Goal: Complete application form

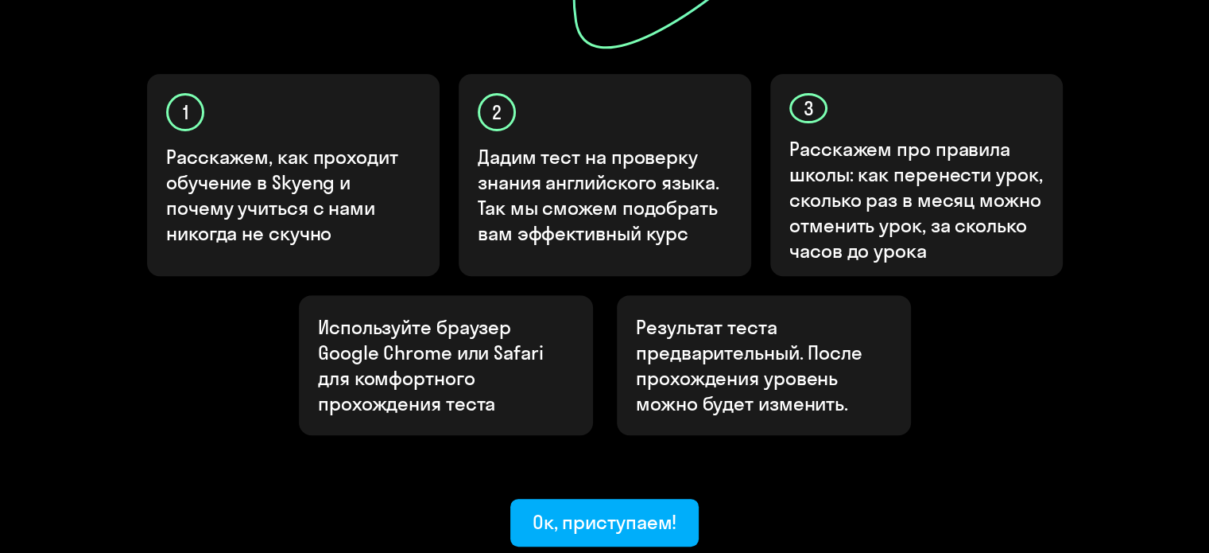
scroll to position [595, 0]
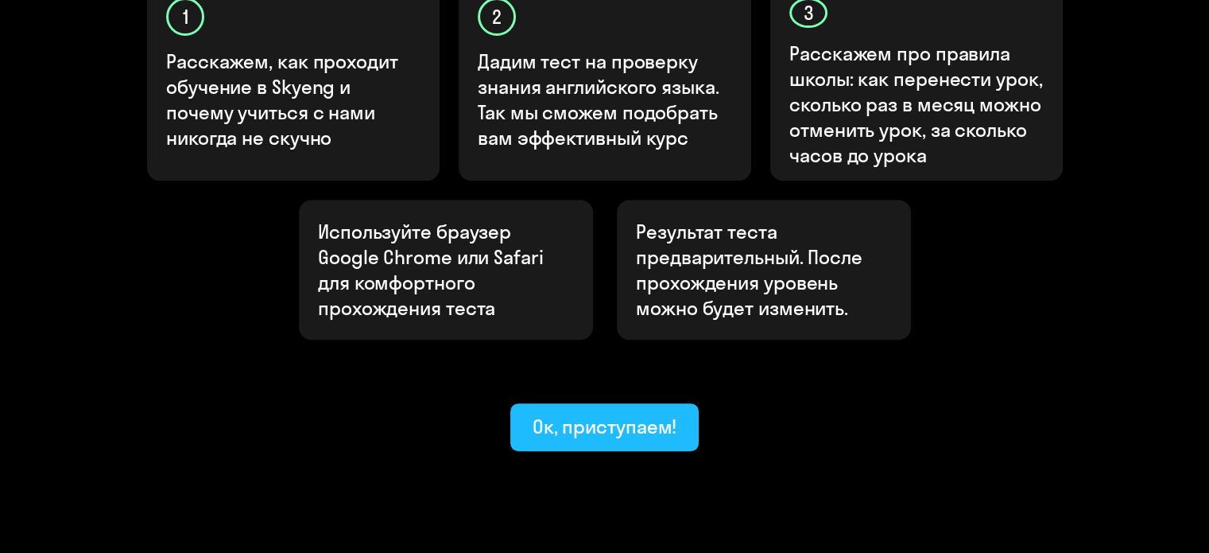
click at [601, 413] on div "Ок, приступаем!" at bounding box center [605, 425] width 145 height 25
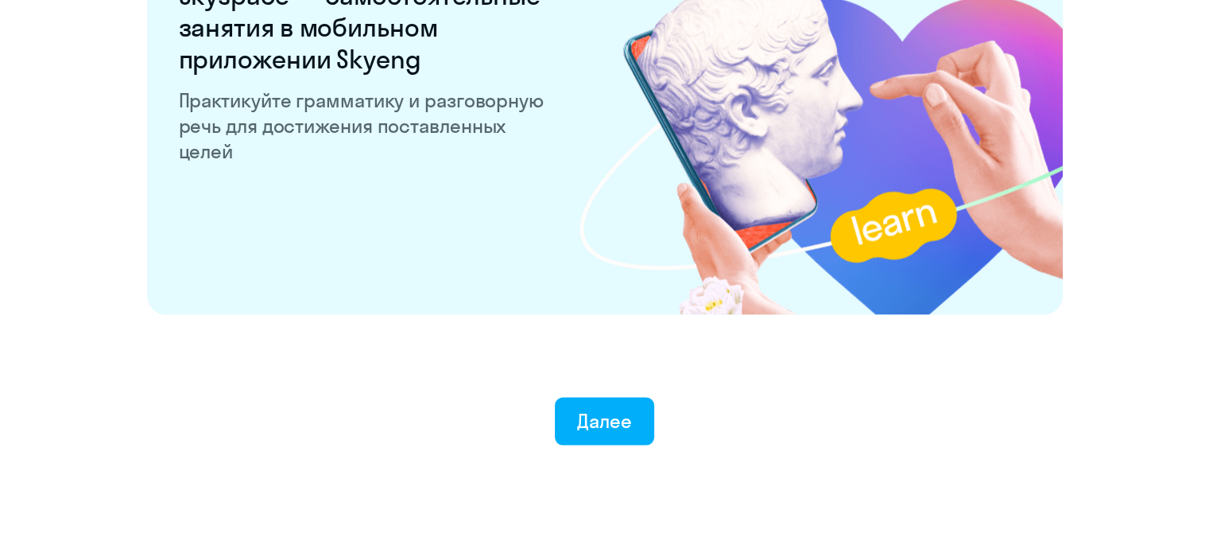
scroll to position [3132, 0]
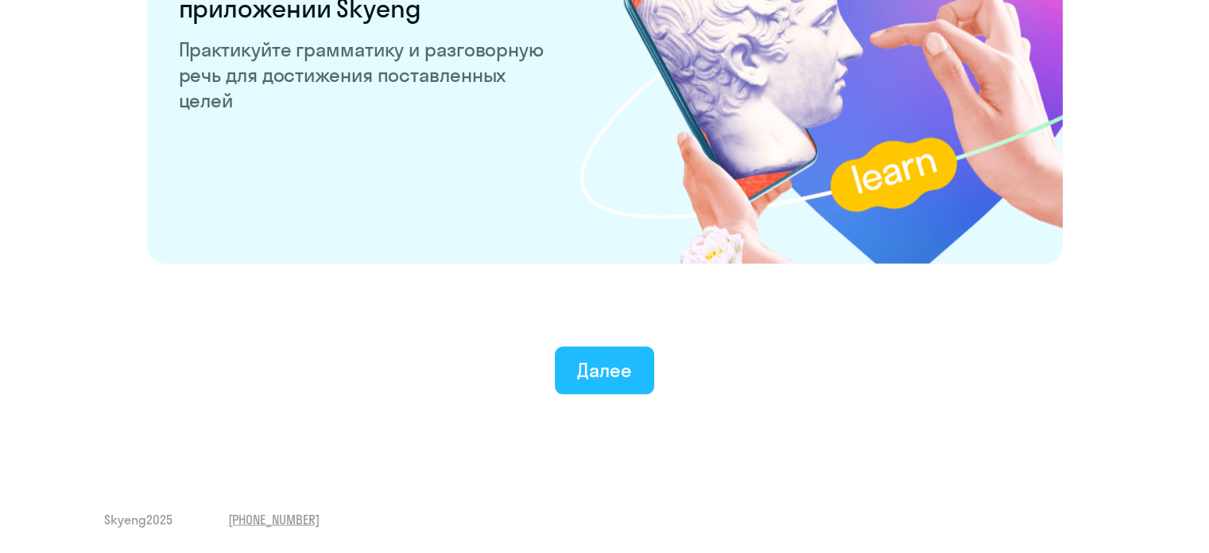
click at [603, 370] on div "Далее" at bounding box center [604, 369] width 55 height 25
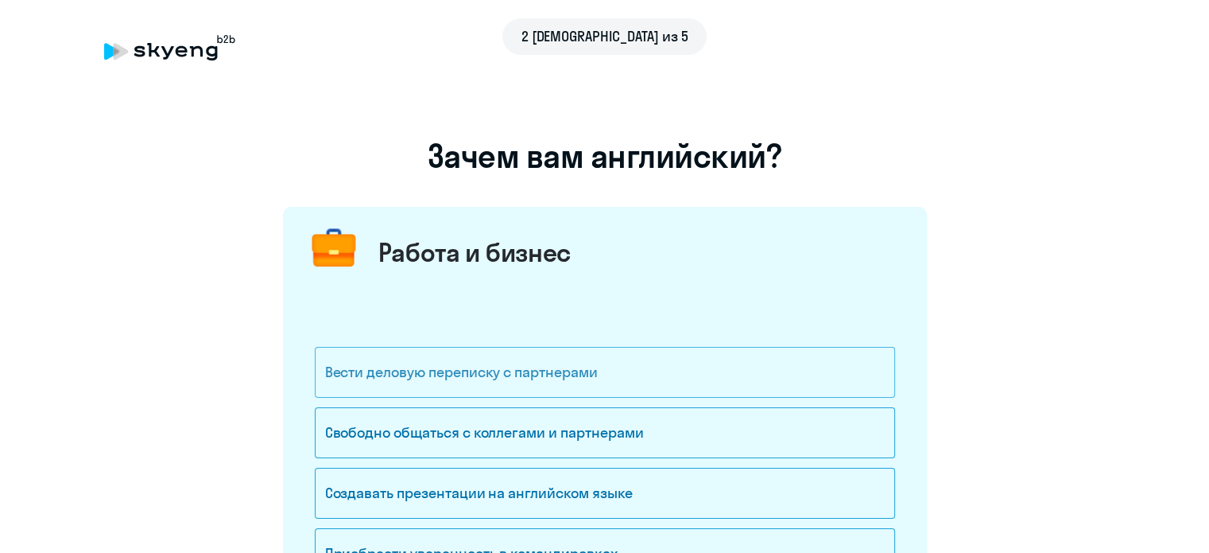
click at [601, 374] on div "Вести деловую переписку с партнерами" at bounding box center [605, 372] width 580 height 51
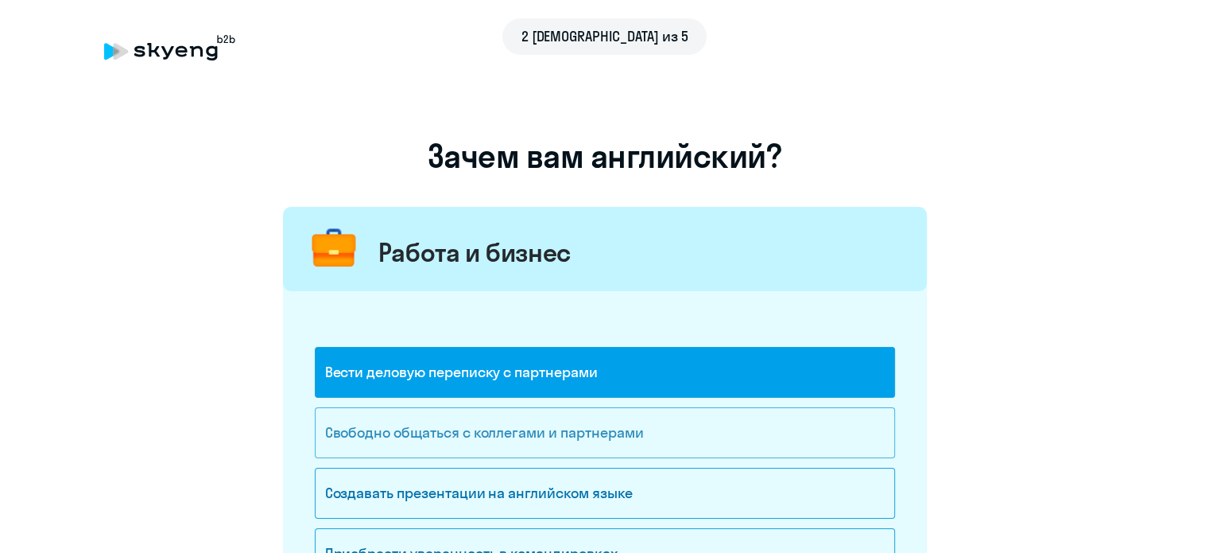
click at [595, 423] on div "Свободно общаться с коллегами и партнерами" at bounding box center [605, 432] width 580 height 51
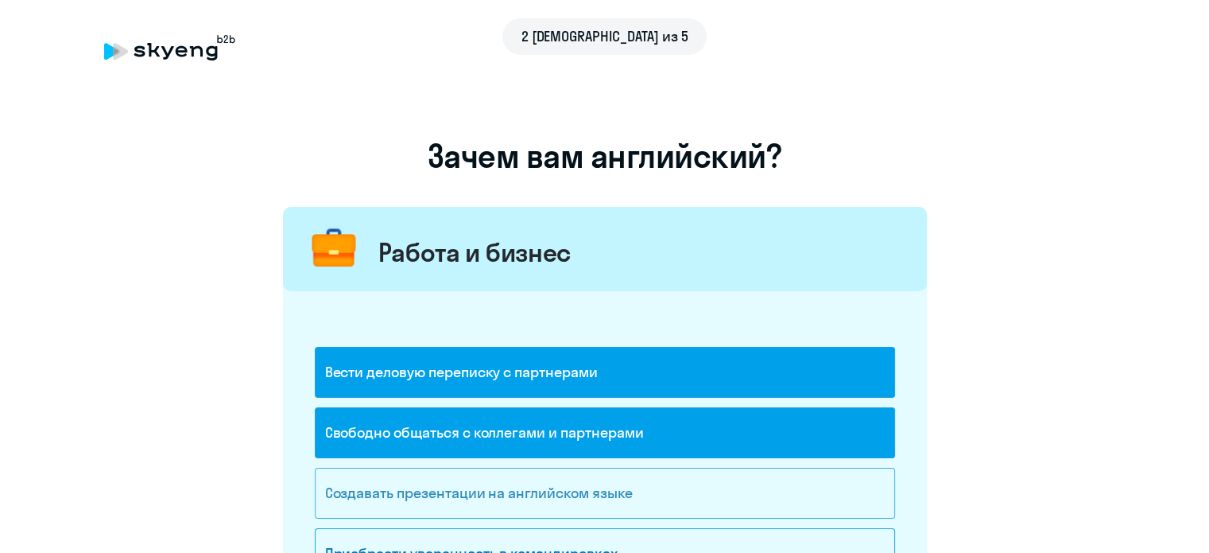
click at [587, 474] on div "Создавать презентации на английском языке" at bounding box center [605, 492] width 580 height 51
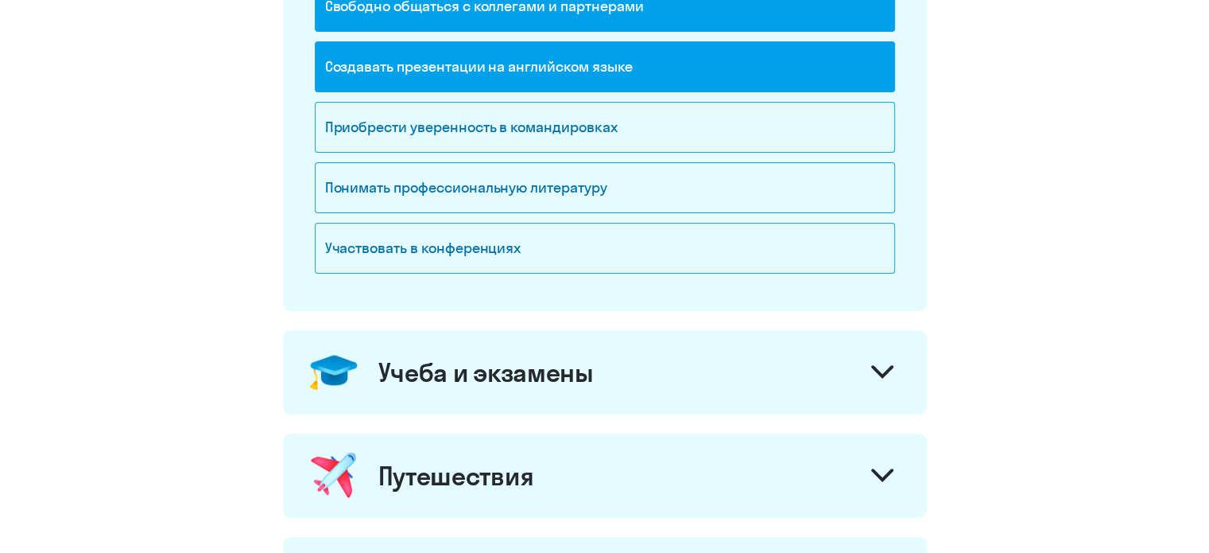
scroll to position [477, 0]
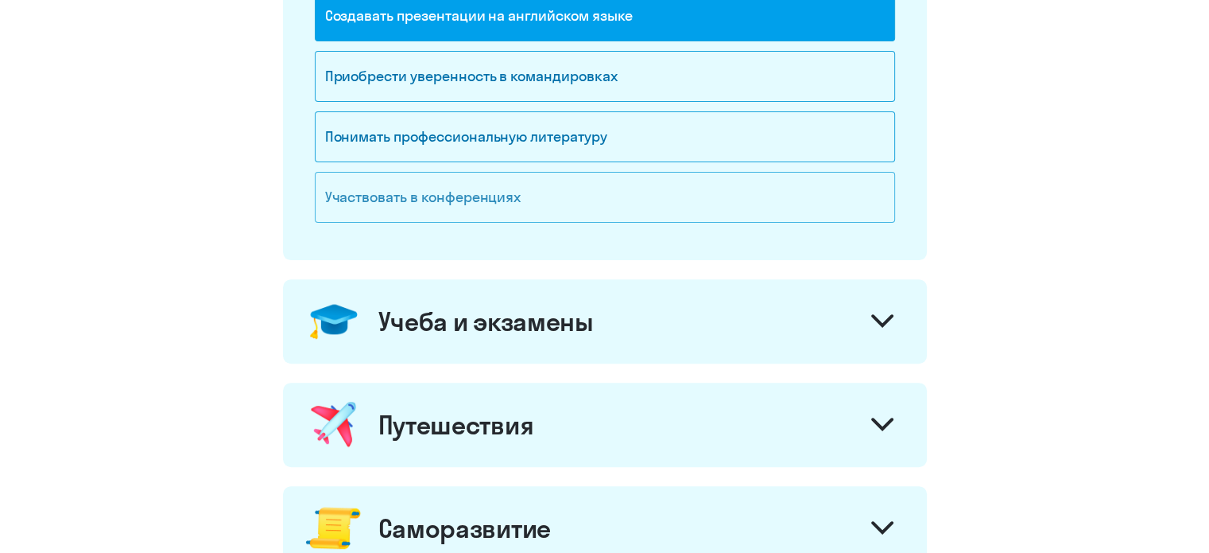
click at [514, 197] on div "Участвовать в конференциях" at bounding box center [605, 197] width 580 height 51
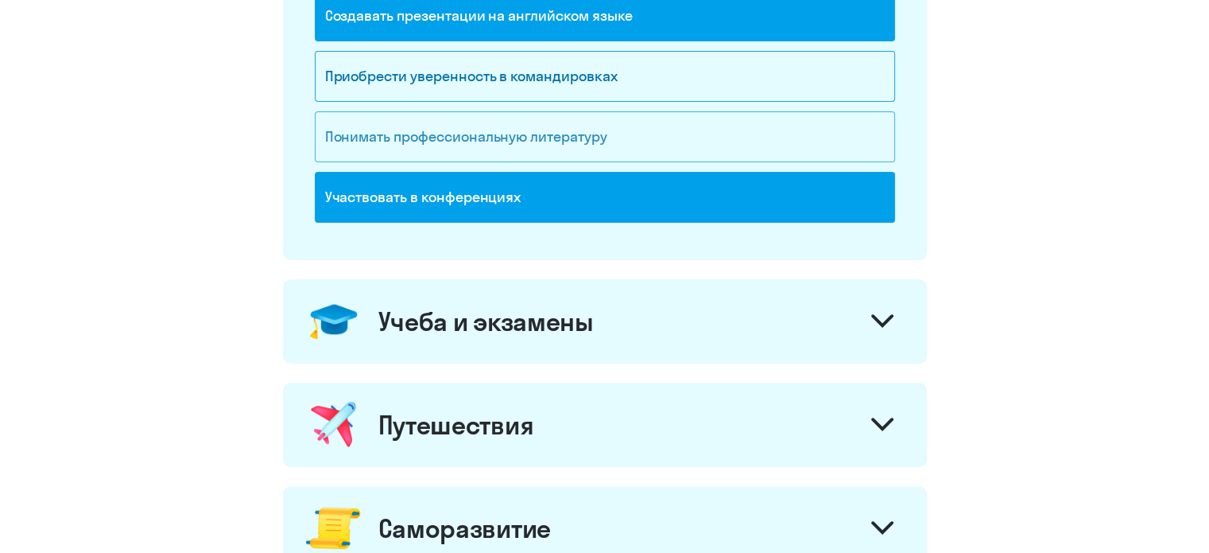
click at [525, 140] on div "Понимать профессиональную литературу" at bounding box center [605, 136] width 580 height 51
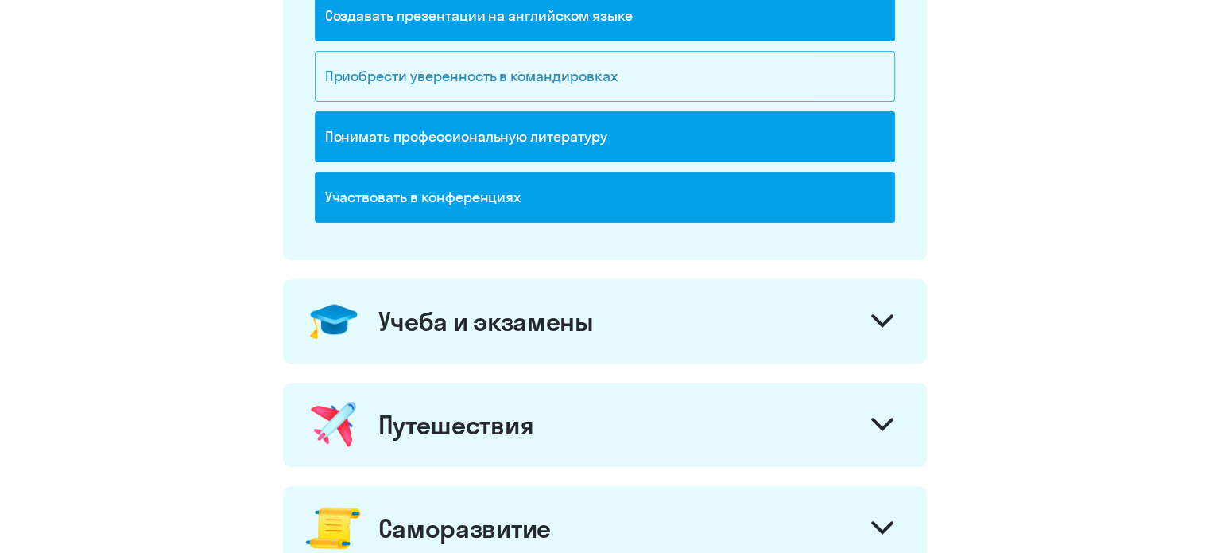
click at [553, 88] on div "Приобрести уверенность в командировках" at bounding box center [605, 76] width 580 height 51
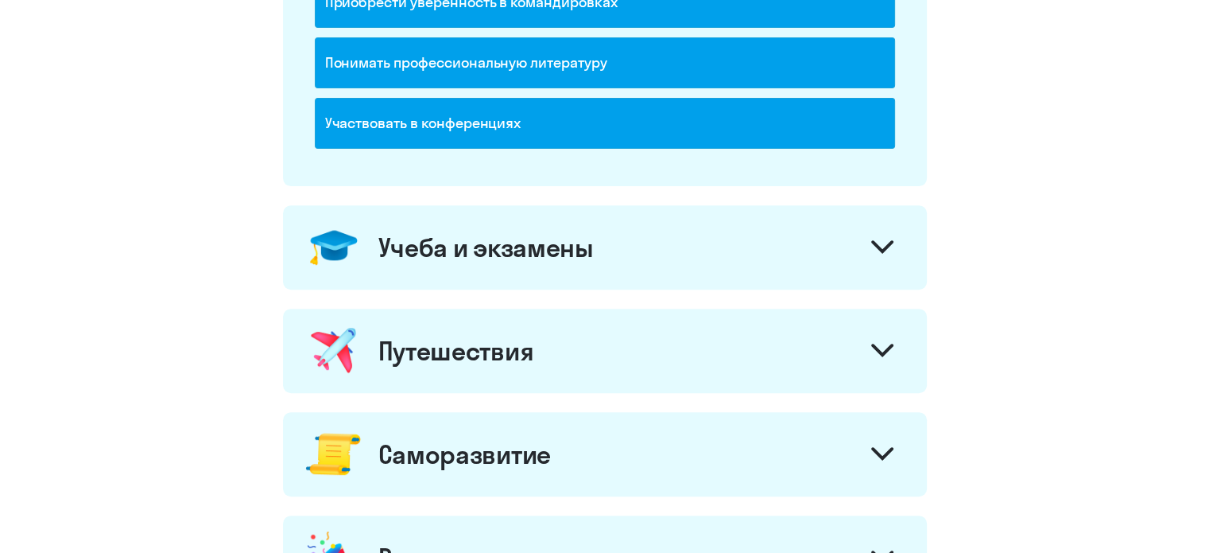
scroll to position [715, 0]
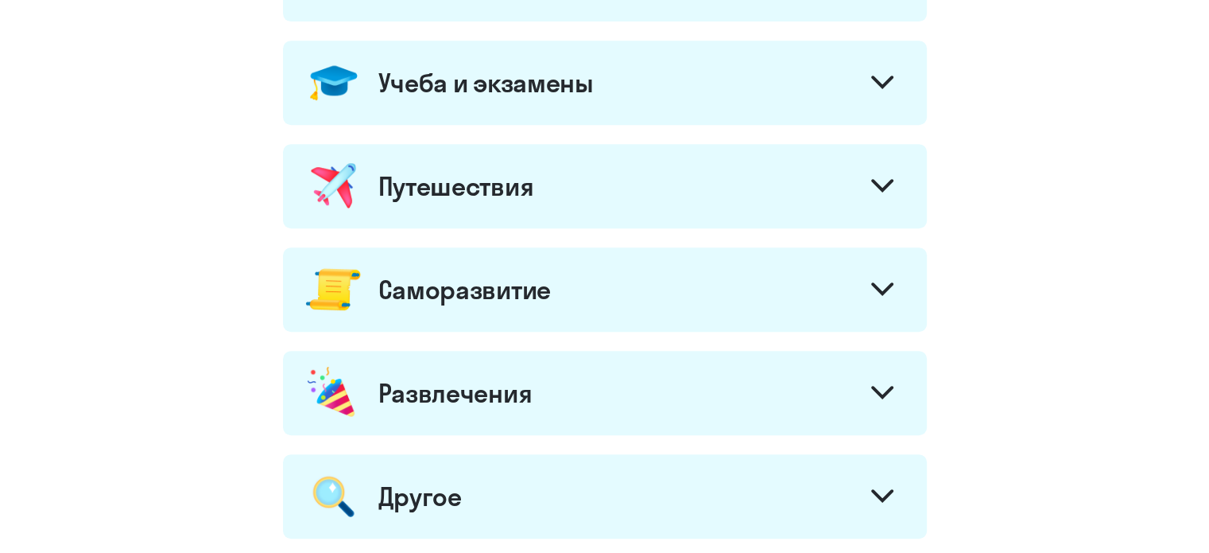
click at [572, 95] on div "Учеба и экзамены" at bounding box center [485, 83] width 215 height 32
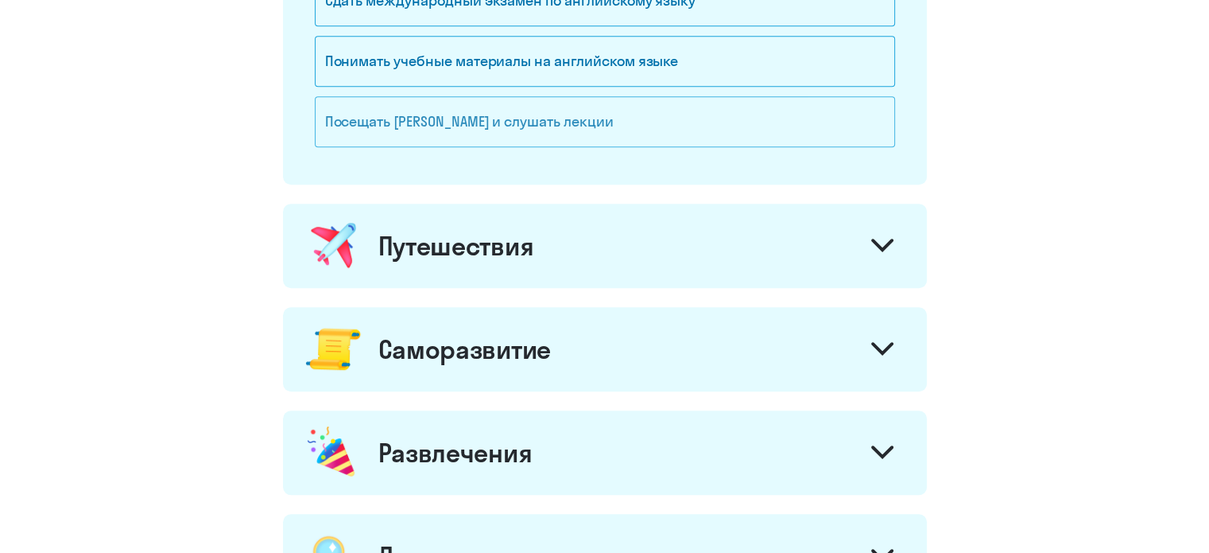
scroll to position [954, 0]
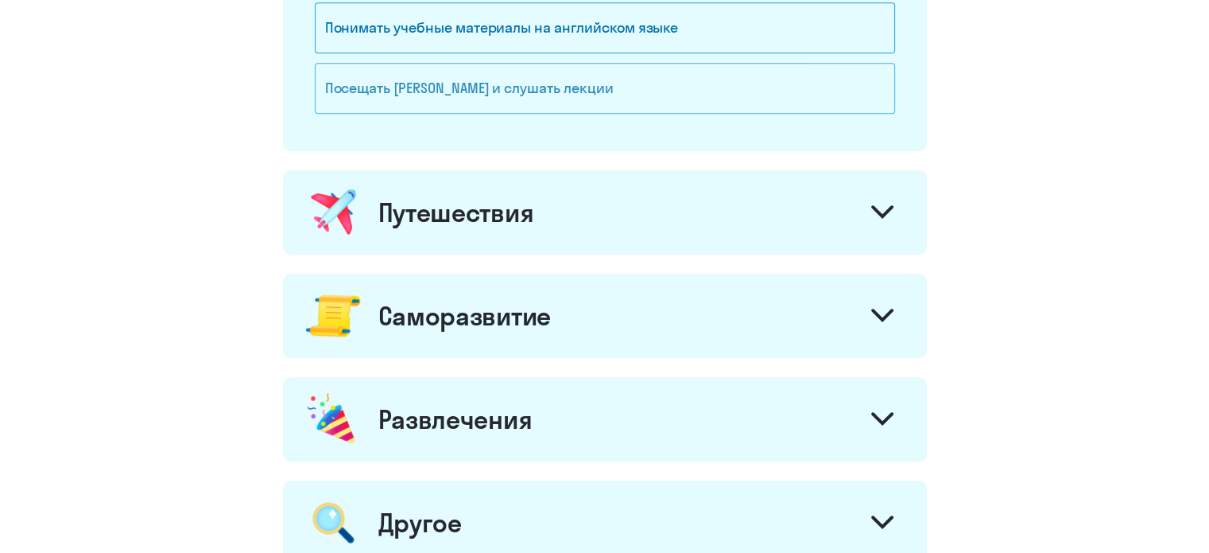
click at [568, 99] on div "Посещать [PERSON_NAME] и слушать лекции" at bounding box center [605, 88] width 580 height 51
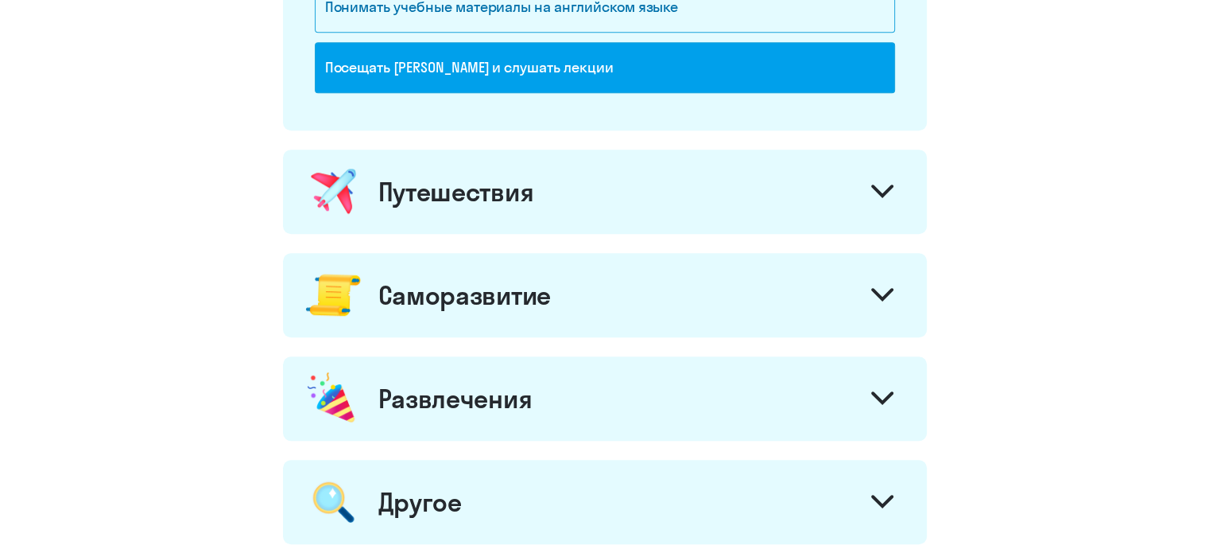
scroll to position [1033, 0]
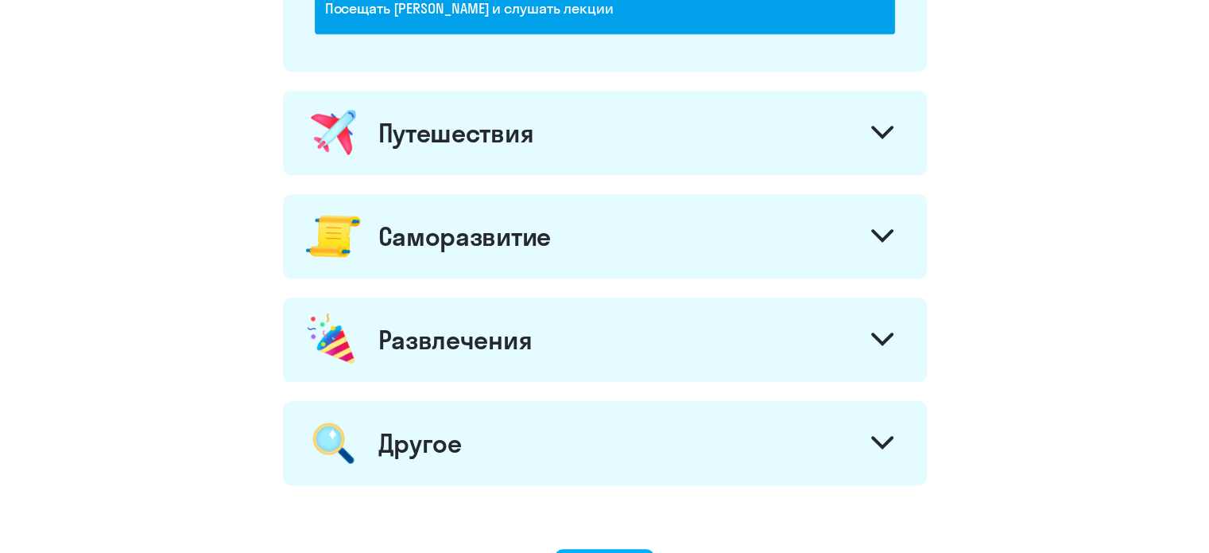
click at [568, 139] on div "Путешествия" at bounding box center [605, 133] width 644 height 84
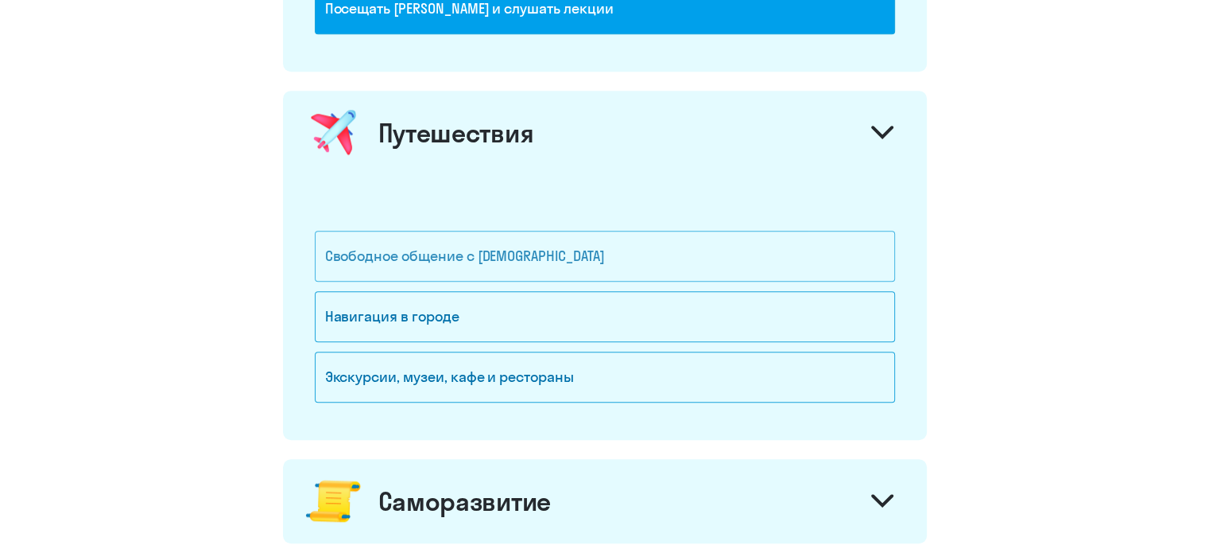
click at [568, 248] on div "Свободное общение с [DEMOGRAPHIC_DATA]" at bounding box center [605, 256] width 580 height 51
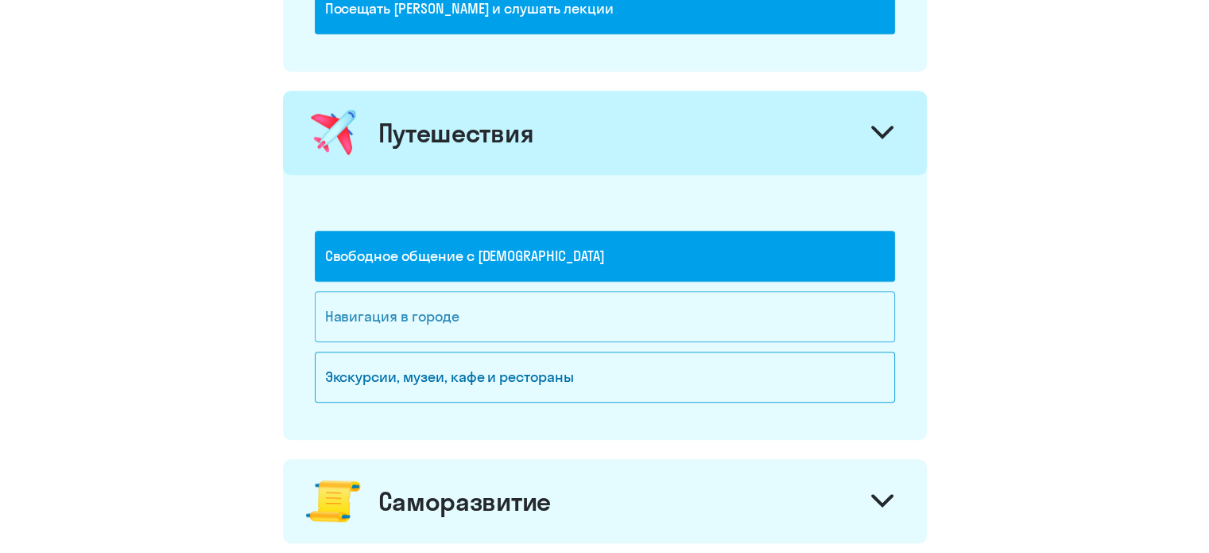
click at [571, 324] on div "Навигация в городе" at bounding box center [605, 316] width 580 height 51
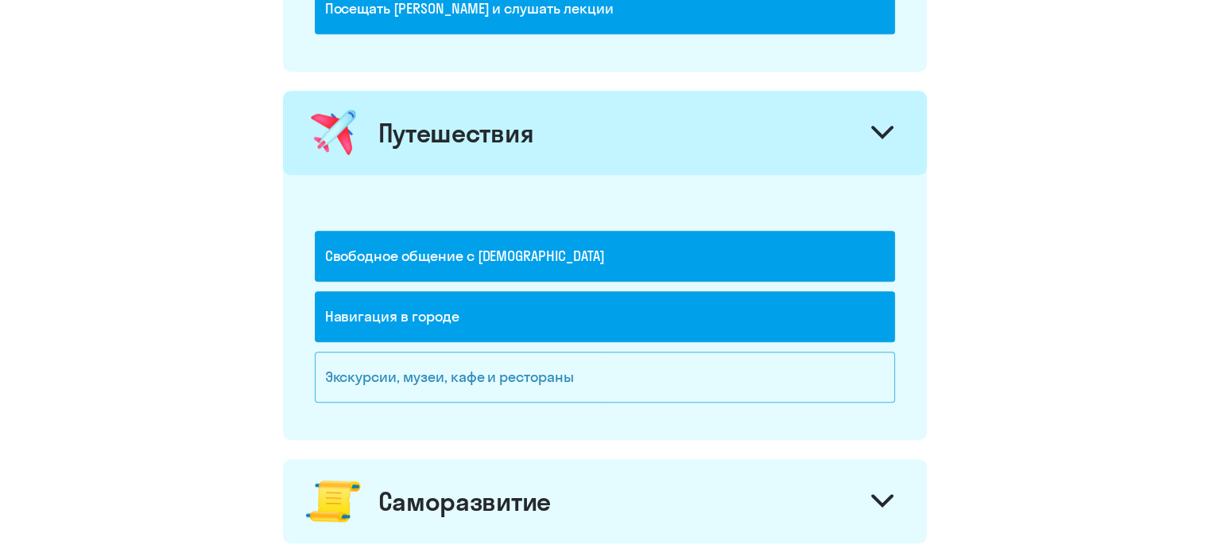
click at [568, 374] on div "Экскурсии, музеи, кафе и рестораны" at bounding box center [605, 376] width 580 height 51
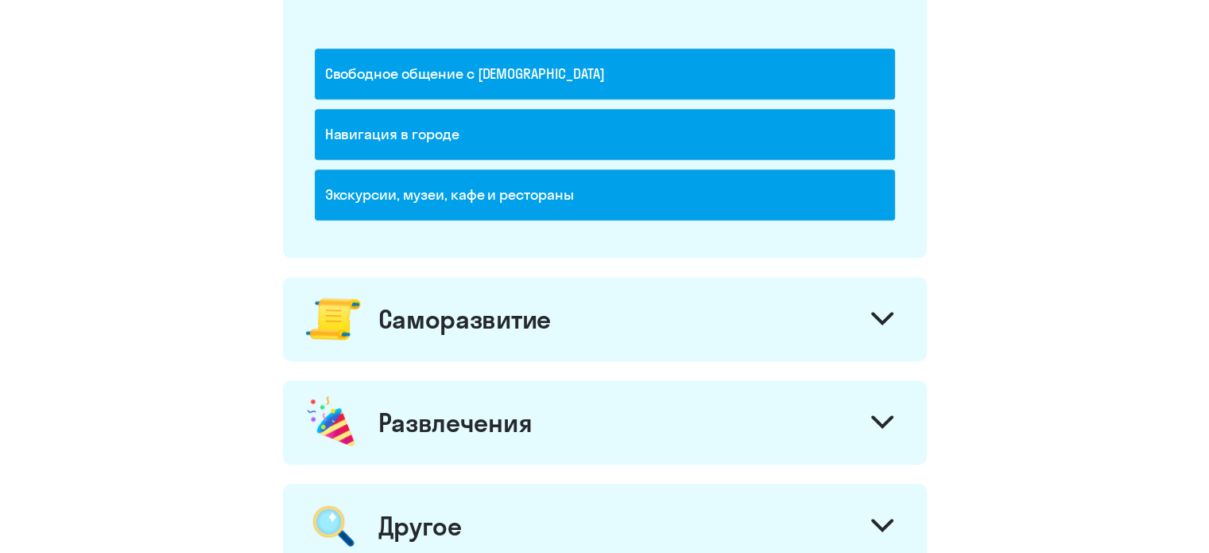
scroll to position [1272, 0]
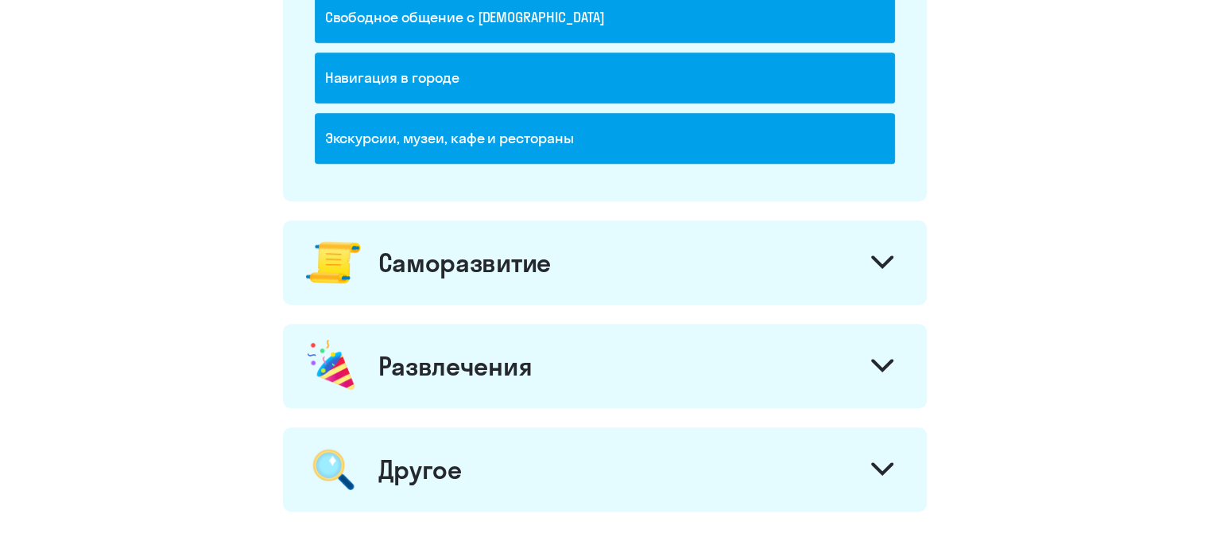
click at [570, 276] on div "Саморазвитие" at bounding box center [605, 262] width 644 height 84
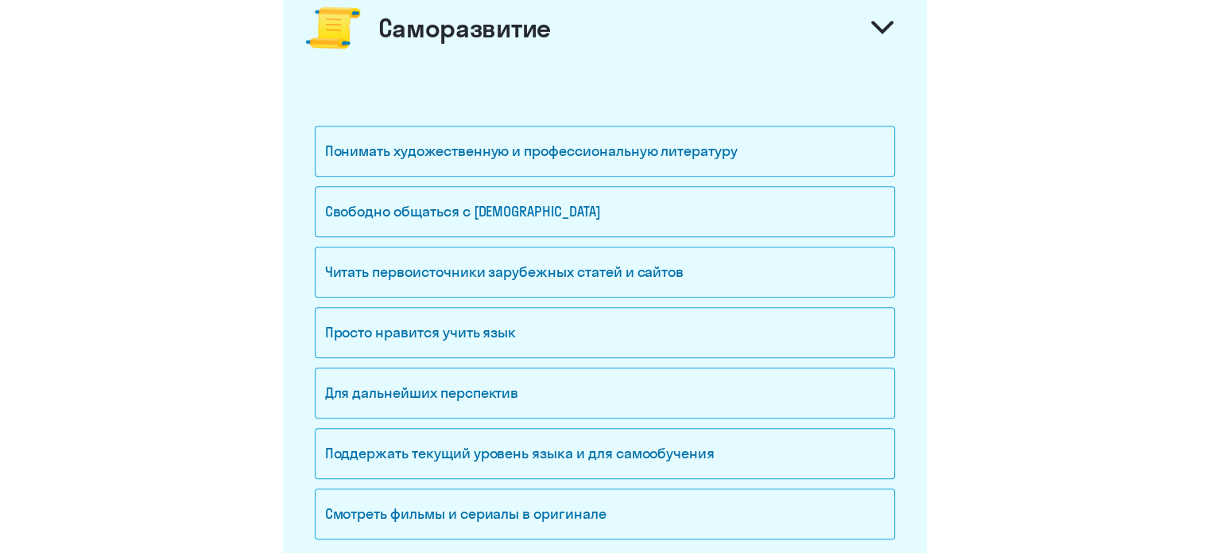
scroll to position [1510, 0]
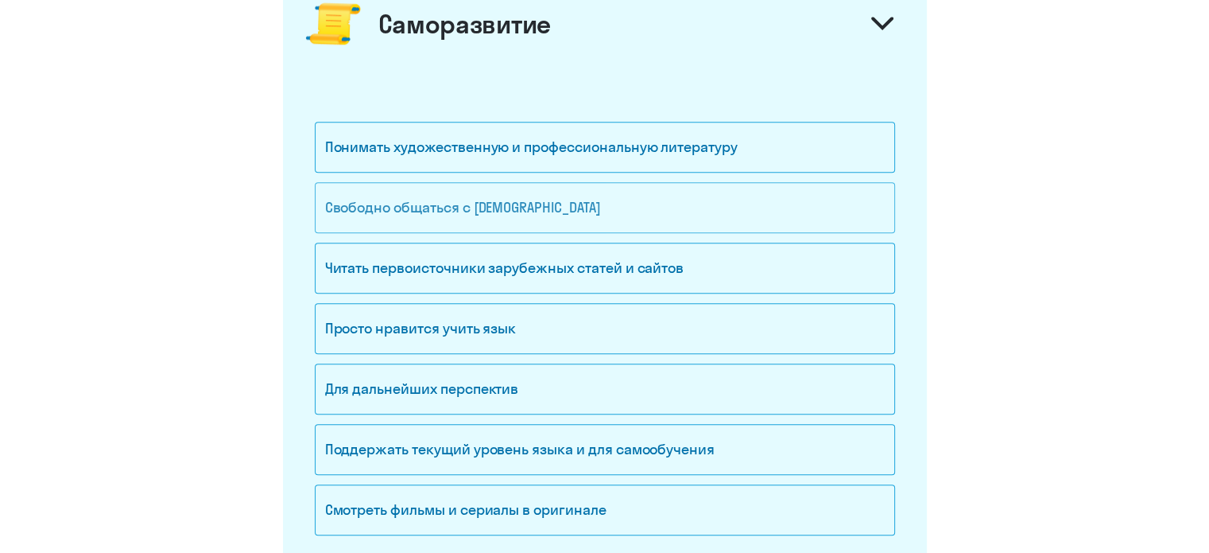
click at [565, 204] on div "Свободно общаться с [DEMOGRAPHIC_DATA]" at bounding box center [605, 207] width 580 height 51
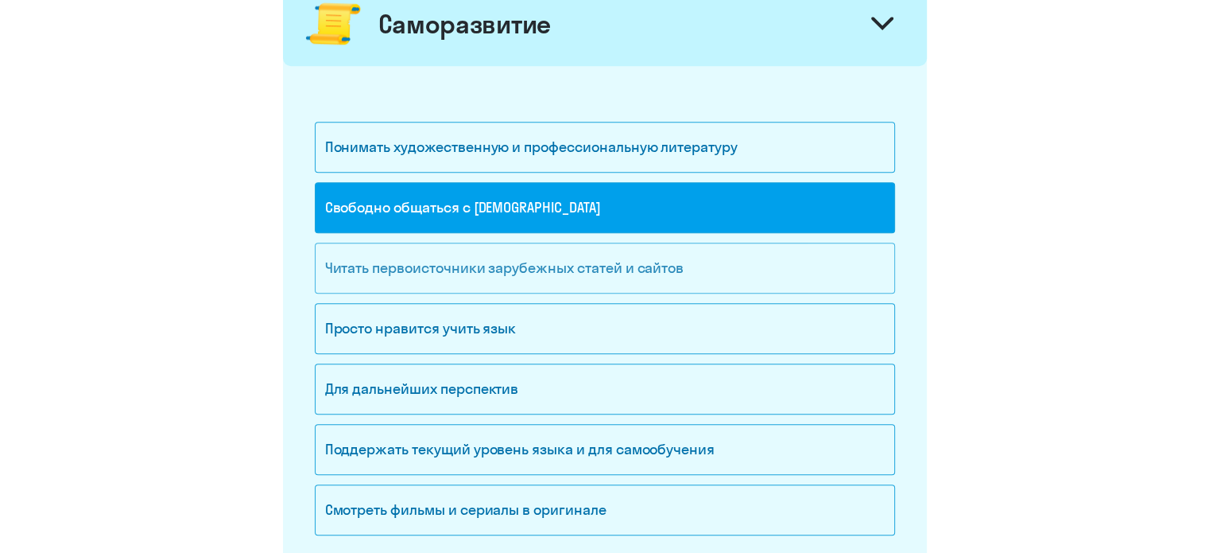
click at [572, 282] on div "Читать первоисточники зарубежных статей и сайтов" at bounding box center [605, 267] width 580 height 51
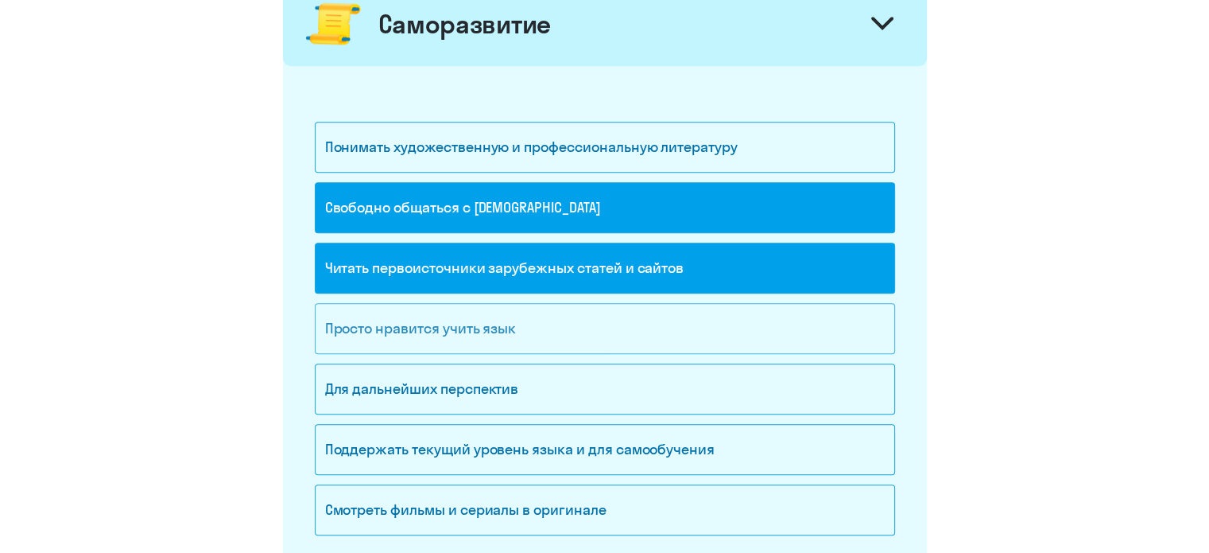
click at [559, 339] on div "Просто нравится учить язык" at bounding box center [605, 328] width 580 height 51
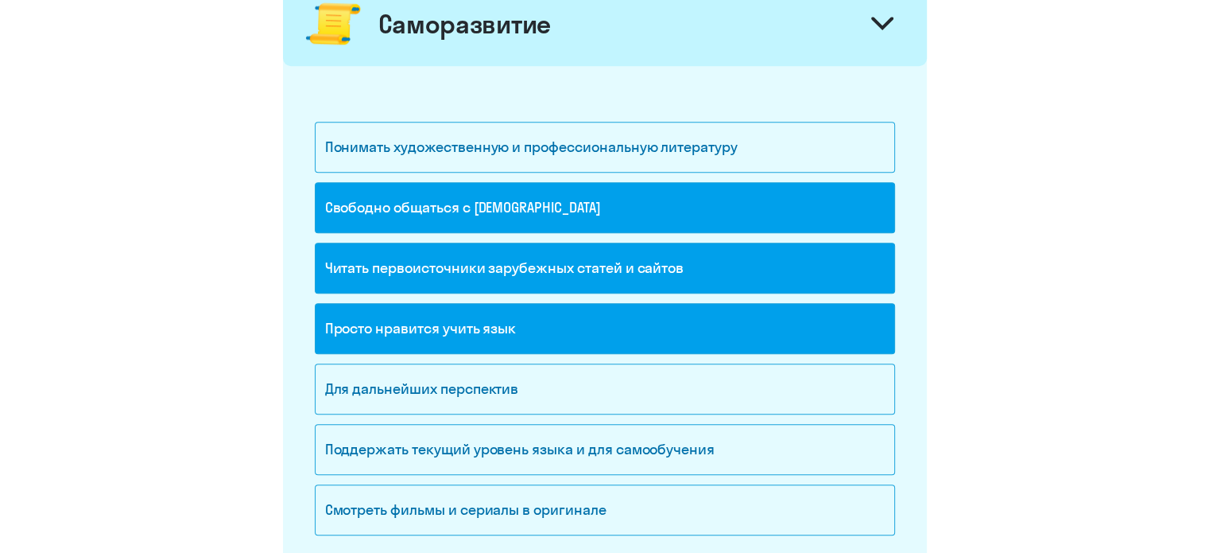
click at [556, 328] on div "Просто нравится учить язык" at bounding box center [605, 328] width 580 height 51
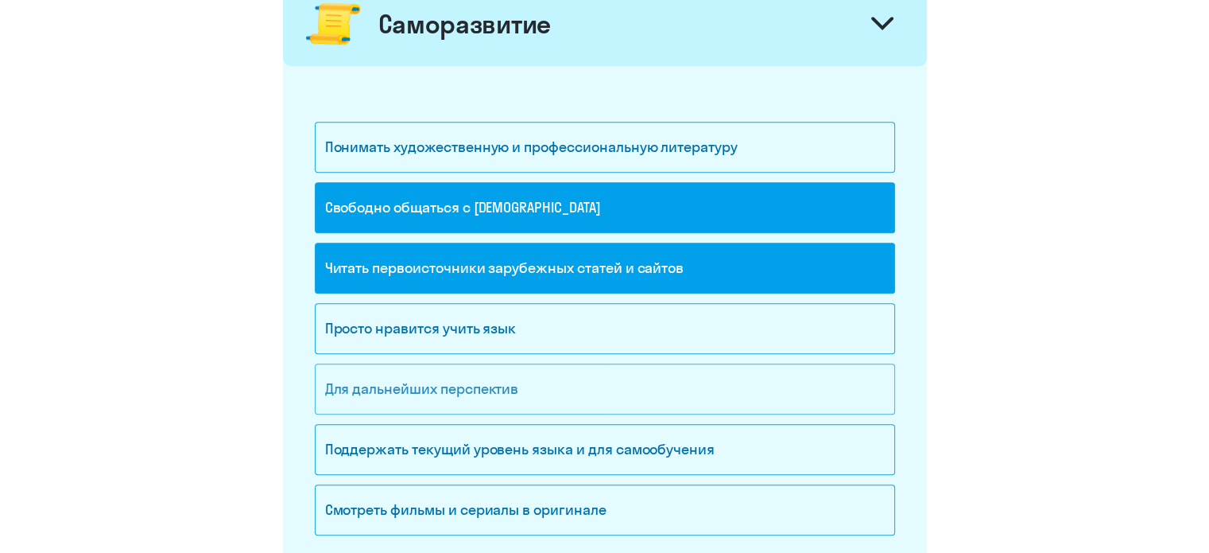
click at [553, 386] on div "Для дальнейших перспектив" at bounding box center [605, 388] width 580 height 51
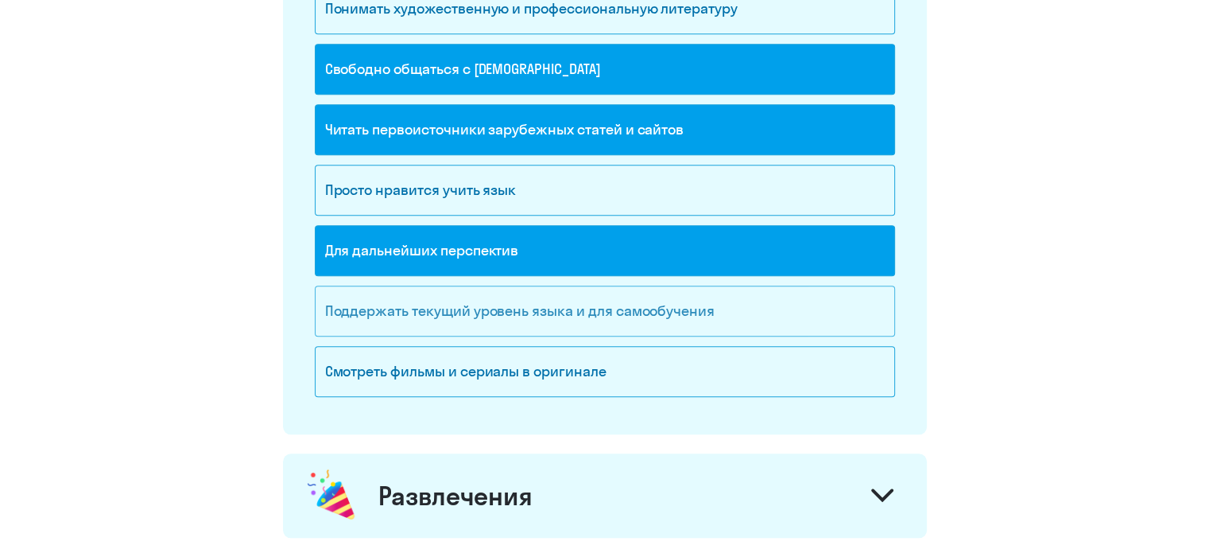
scroll to position [1994, 0]
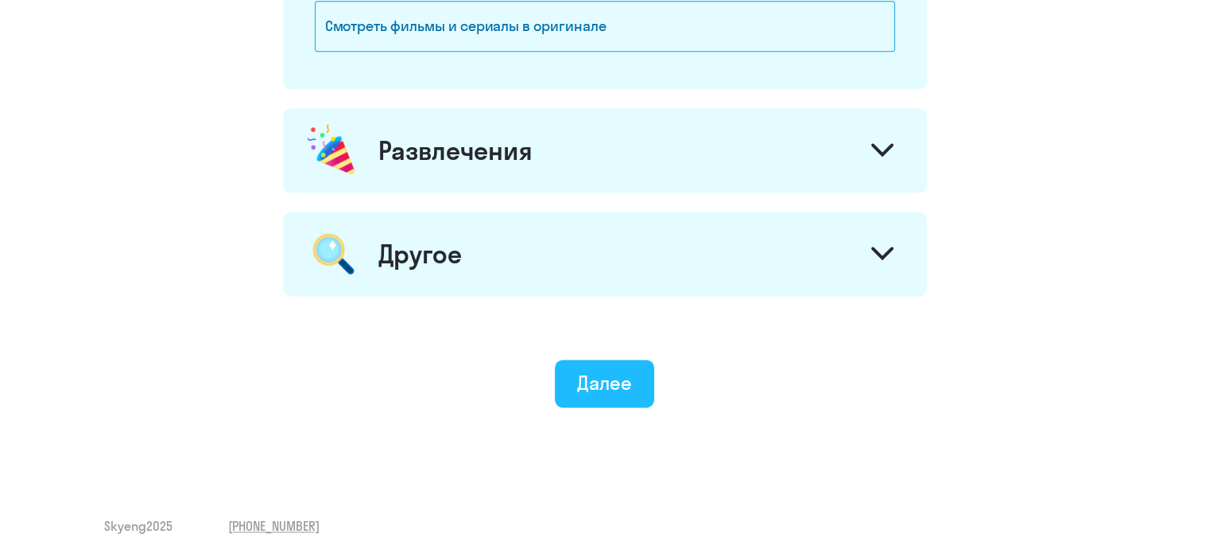
click at [604, 387] on div "Далее" at bounding box center [604, 382] width 55 height 25
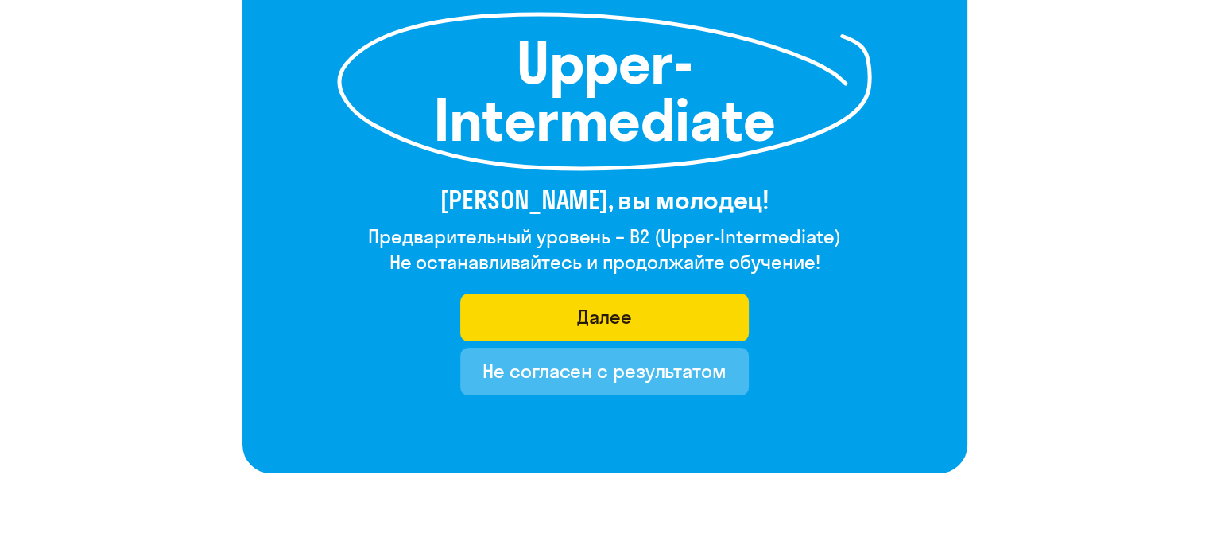
scroll to position [238, 0]
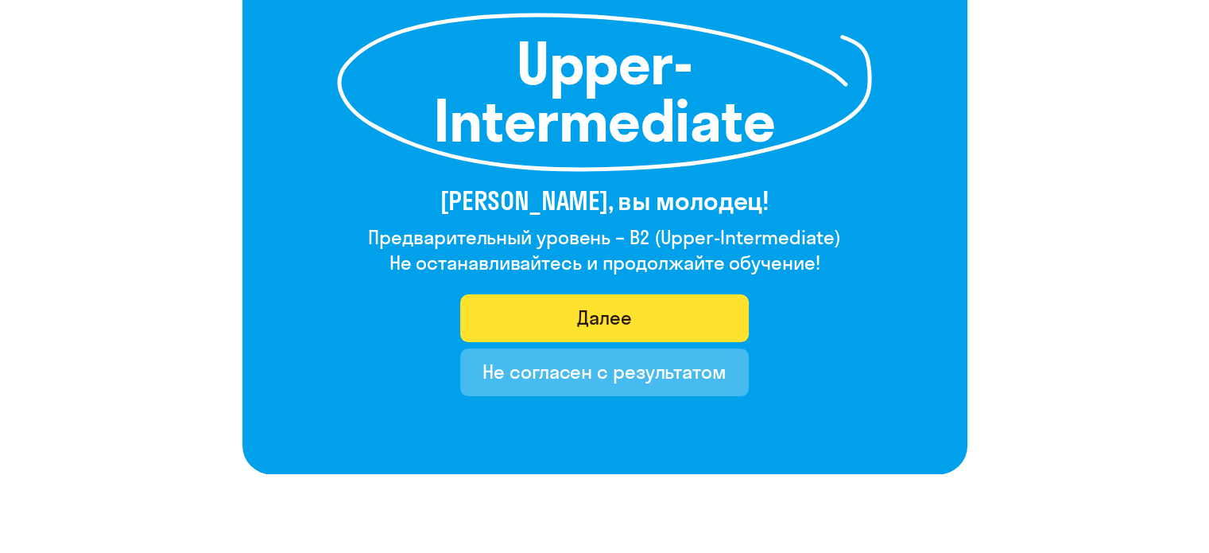
click at [679, 324] on button "Далее" at bounding box center [604, 318] width 289 height 48
